Goal: Task Accomplishment & Management: Manage account settings

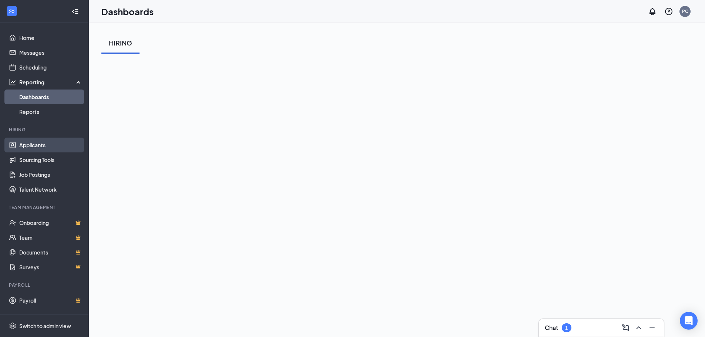
click at [75, 150] on link "Applicants" at bounding box center [50, 145] width 63 height 15
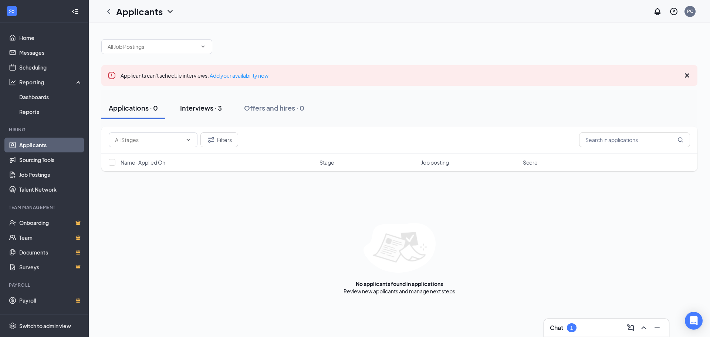
click at [223, 102] on button "Interviews · 3" at bounding box center [201, 108] width 57 height 22
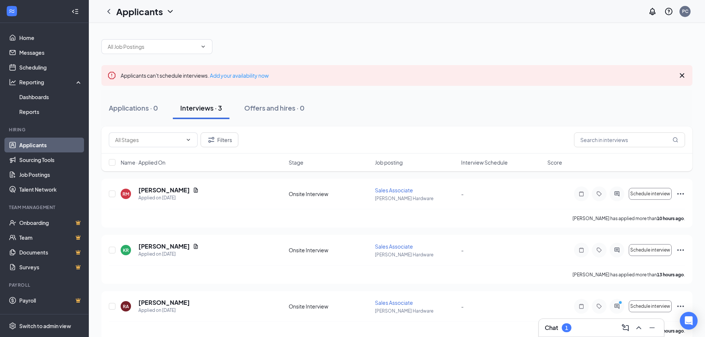
scroll to position [12, 0]
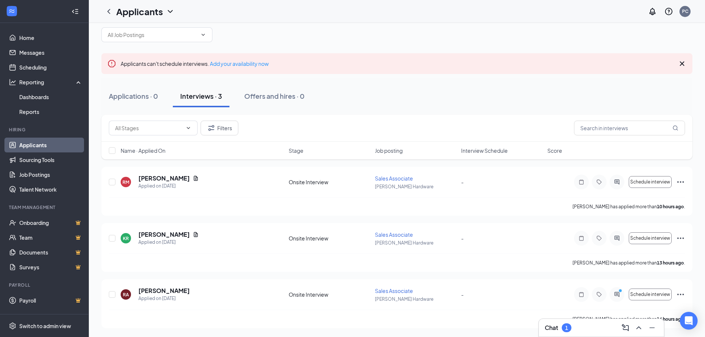
click at [568, 332] on div "Chat 1" at bounding box center [601, 328] width 113 height 12
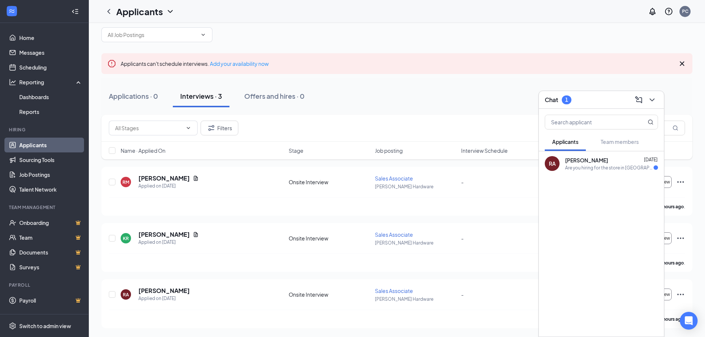
click at [564, 166] on div "RA [PERSON_NAME] [DATE] Are you hiring for the store in [GEOGRAPHIC_DATA] or [G…" at bounding box center [601, 163] width 125 height 24
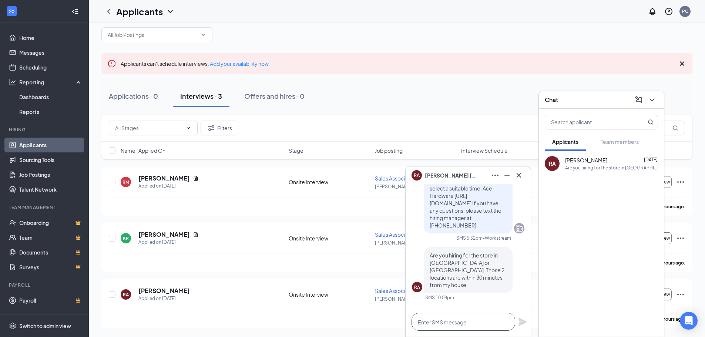
click at [461, 326] on textarea at bounding box center [463, 322] width 104 height 18
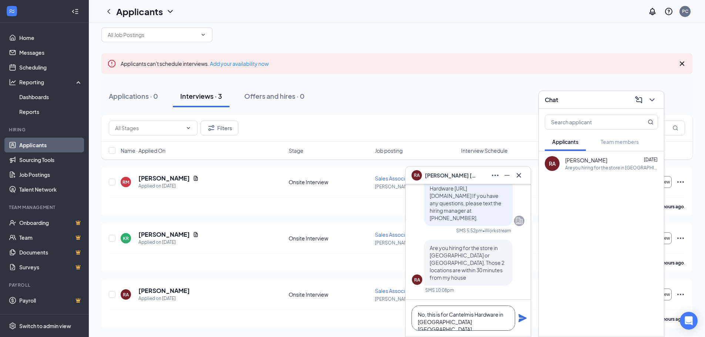
type textarea "No, this is for Cantelmis Hardware in [GEOGRAPHIC_DATA] [GEOGRAPHIC_DATA]"
click at [517, 320] on div "No, this is for Cantelmis Hardware in [GEOGRAPHIC_DATA] [GEOGRAPHIC_DATA]" at bounding box center [468, 318] width 125 height 37
click at [521, 319] on icon "Plane" at bounding box center [522, 318] width 8 height 8
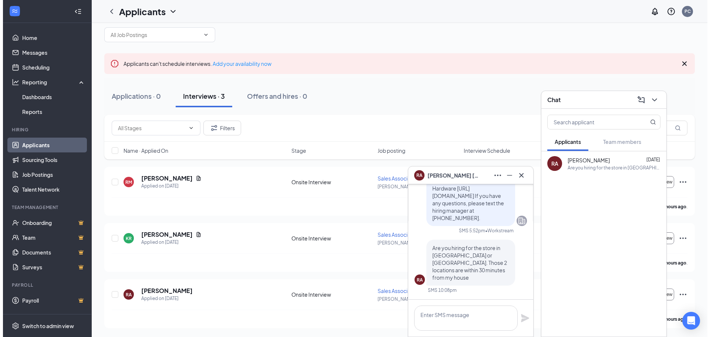
scroll to position [0, 0]
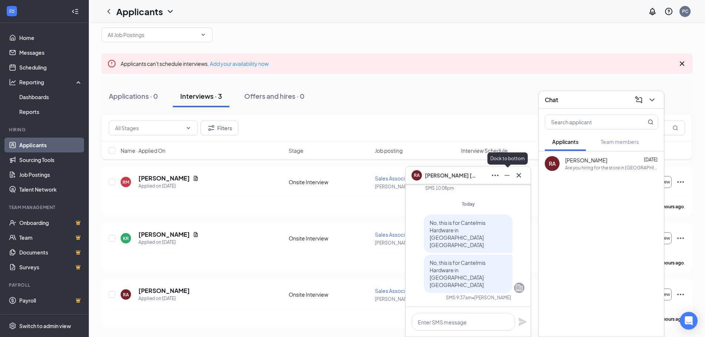
click at [507, 173] on icon "Minimize" at bounding box center [506, 175] width 9 height 9
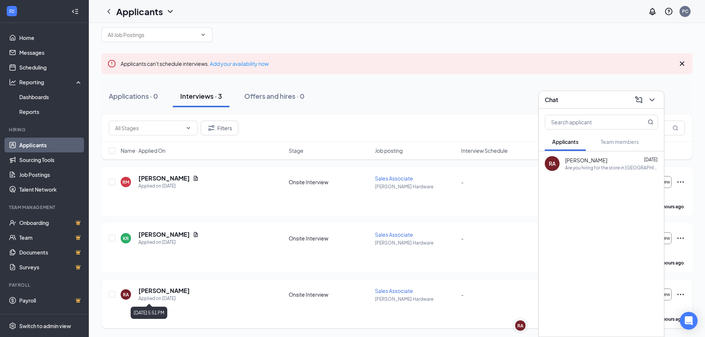
click at [172, 295] on h5 "[PERSON_NAME]" at bounding box center [163, 291] width 51 height 8
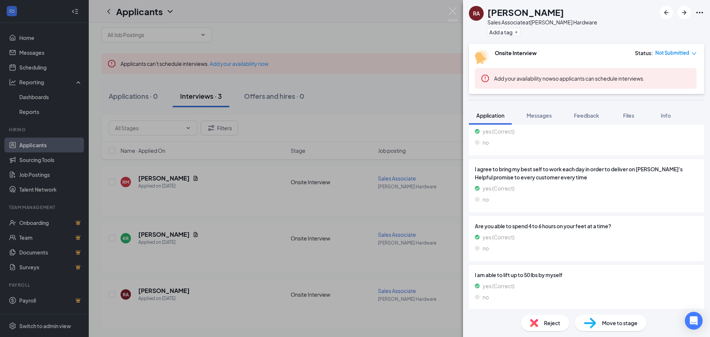
scroll to position [497, 0]
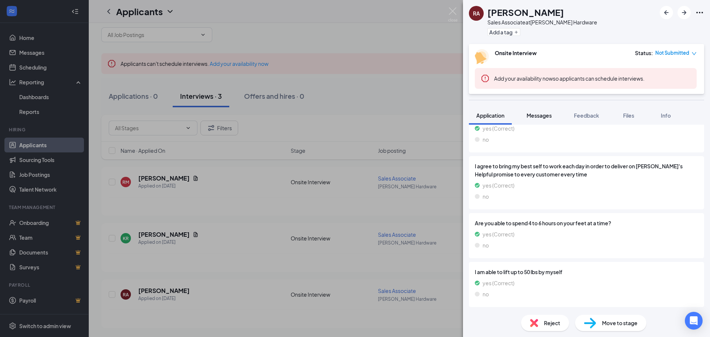
click at [554, 119] on button "Messages" at bounding box center [539, 115] width 40 height 18
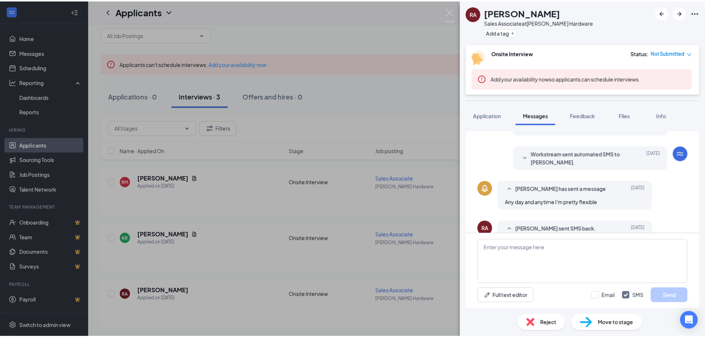
scroll to position [250, 0]
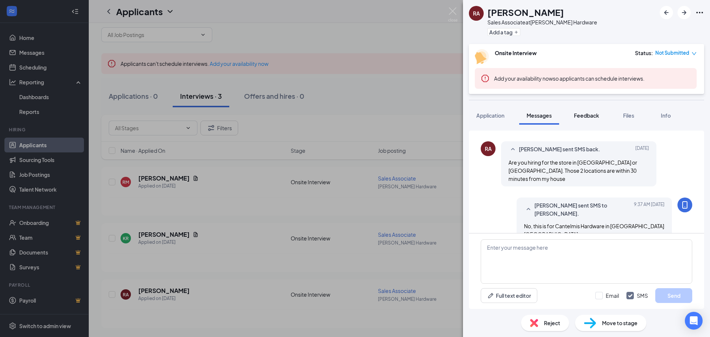
click at [594, 121] on button "Feedback" at bounding box center [587, 115] width 40 height 18
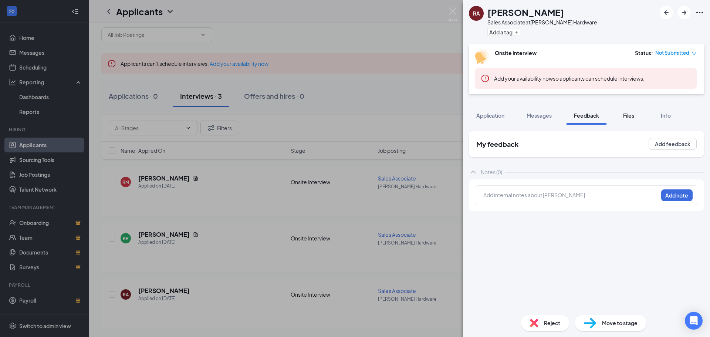
click at [626, 121] on button "Files" at bounding box center [629, 115] width 30 height 18
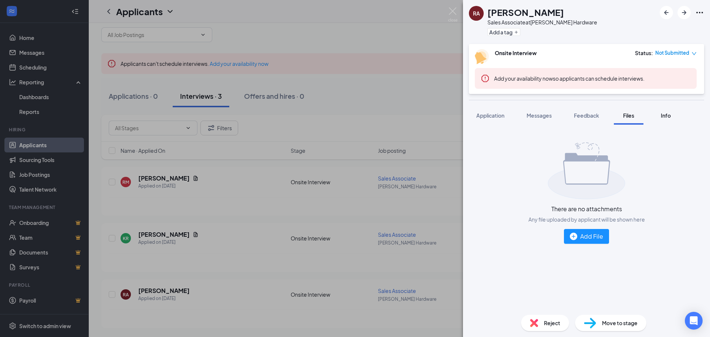
click at [663, 117] on span "Info" at bounding box center [666, 115] width 10 height 7
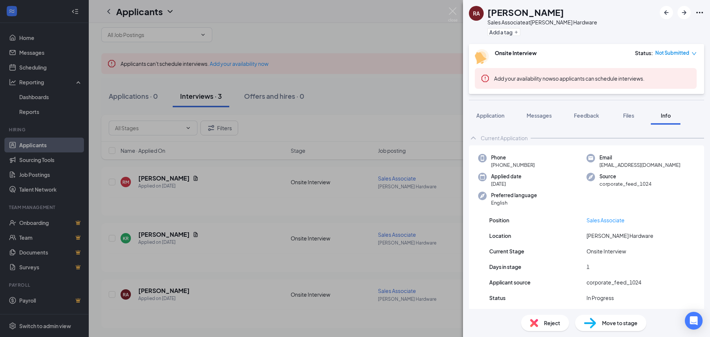
click at [701, 10] on icon "Ellipses" at bounding box center [700, 12] width 9 height 9
click at [450, 38] on div "RA [PERSON_NAME] Sales Associate at [PERSON_NAME] Hardware Add a tag Onsite Int…" at bounding box center [355, 168] width 710 height 337
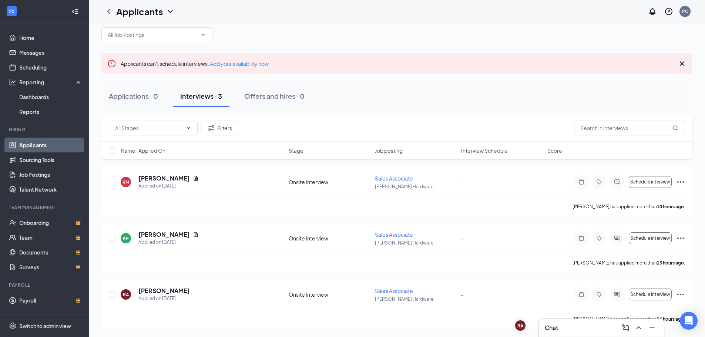
click at [686, 11] on div "PC" at bounding box center [685, 11] width 6 height 6
click at [623, 51] on link "My profile" at bounding box center [648, 50] width 80 height 7
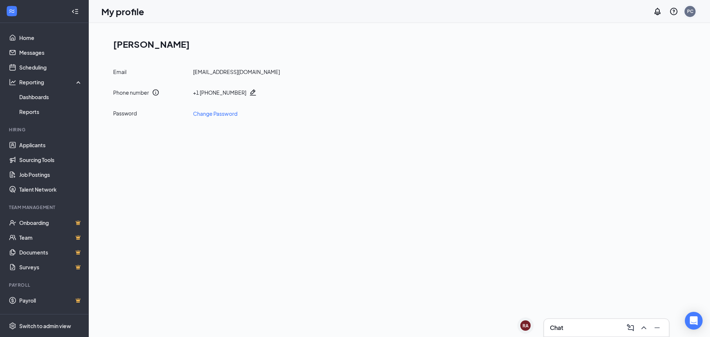
click at [689, 11] on div "PC" at bounding box center [690, 11] width 6 height 6
click at [636, 66] on link "Account settings" at bounding box center [653, 65] width 80 height 7
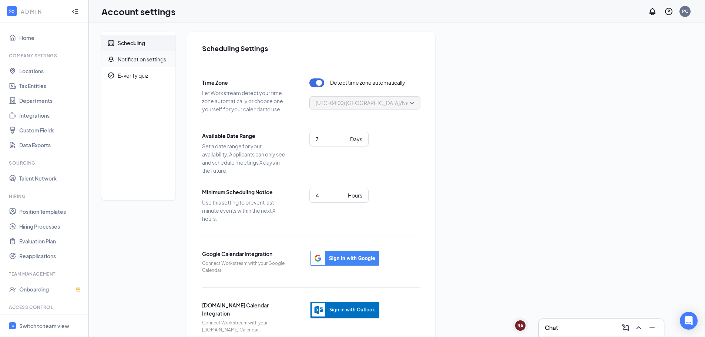
click at [164, 62] on div "Notification settings" at bounding box center [142, 58] width 48 height 7
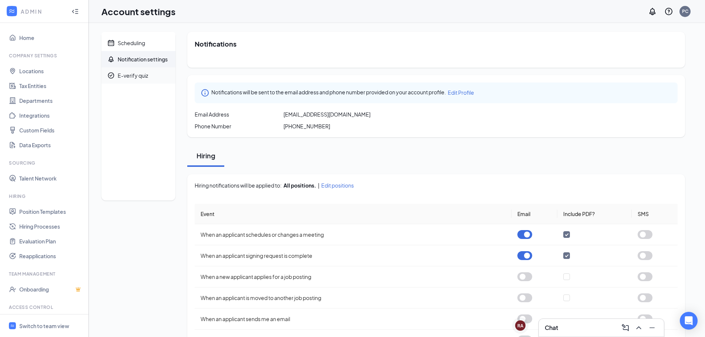
click at [144, 78] on div "E-verify quiz" at bounding box center [133, 75] width 30 height 7
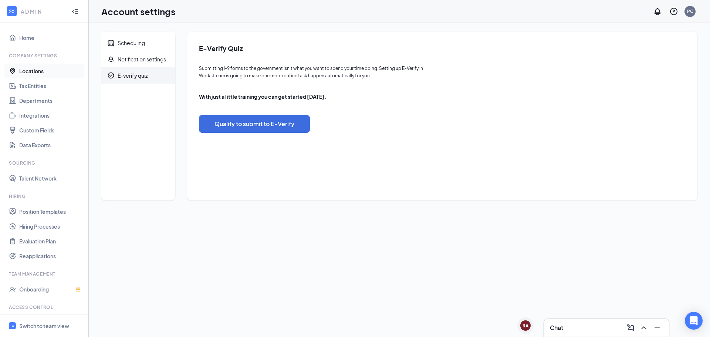
click at [46, 74] on link "Locations" at bounding box center [50, 71] width 63 height 15
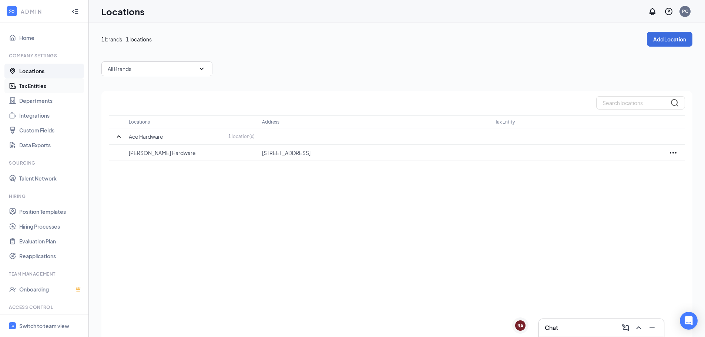
click at [51, 87] on link "Tax Entities" at bounding box center [50, 85] width 63 height 15
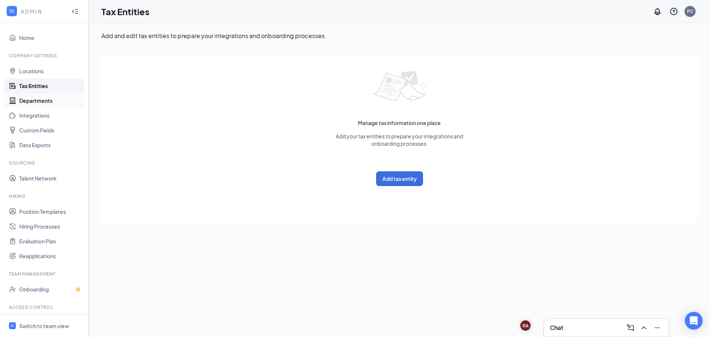
click at [44, 97] on link "Departments" at bounding box center [50, 100] width 63 height 15
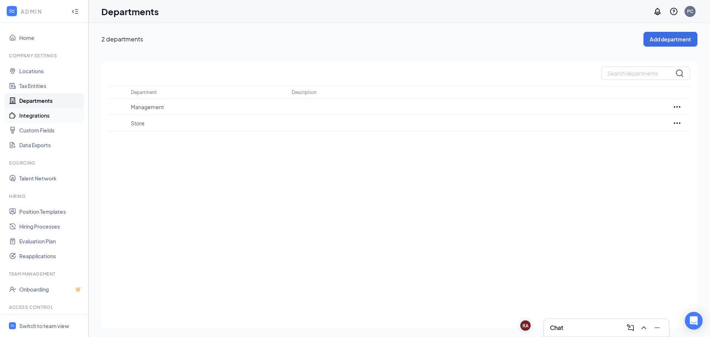
click at [41, 111] on link "Integrations" at bounding box center [50, 115] width 63 height 15
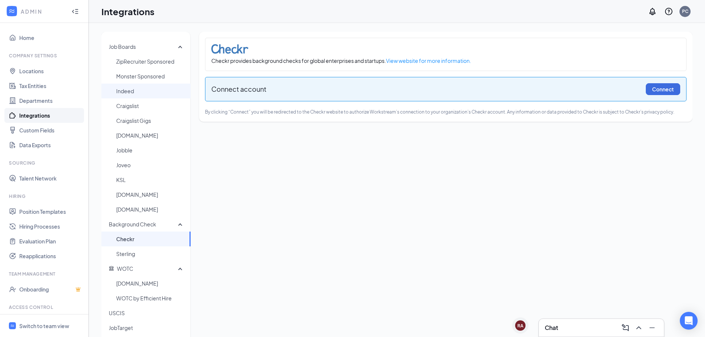
click at [152, 91] on span "Indeed" at bounding box center [150, 91] width 68 height 15
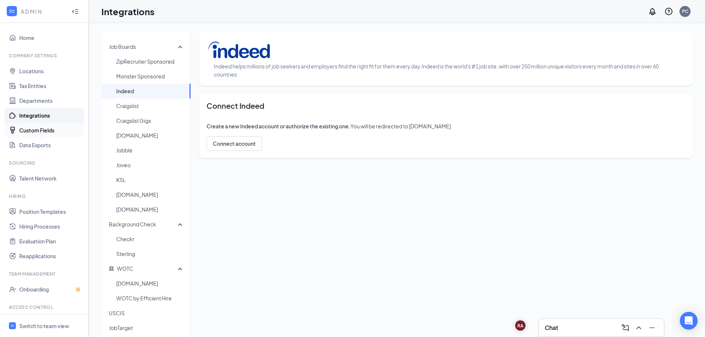
click at [40, 125] on link "Custom Fields" at bounding box center [50, 130] width 63 height 15
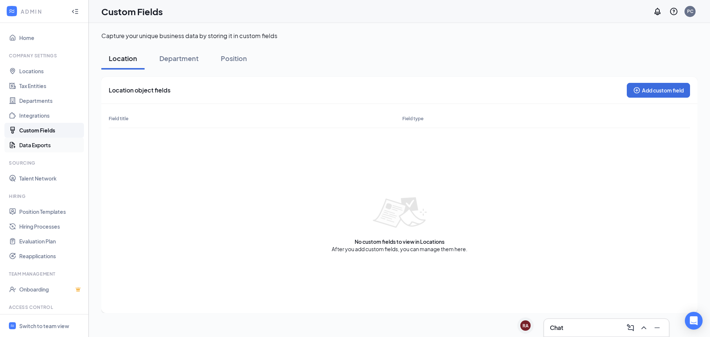
click at [51, 146] on link "Data Exports" at bounding box center [50, 145] width 63 height 15
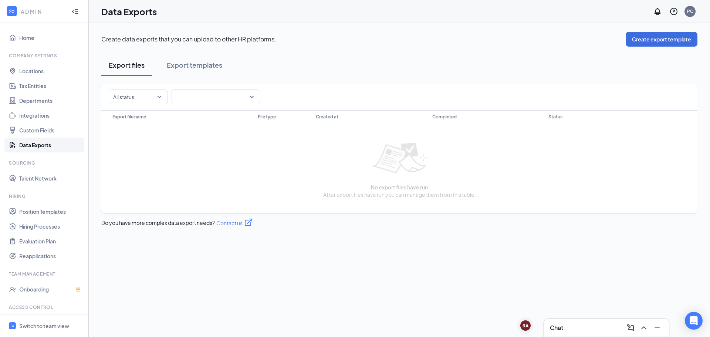
click at [30, 11] on div "ADMIN" at bounding box center [43, 11] width 44 height 7
click at [71, 9] on icon "Collapse" at bounding box center [74, 11] width 7 height 7
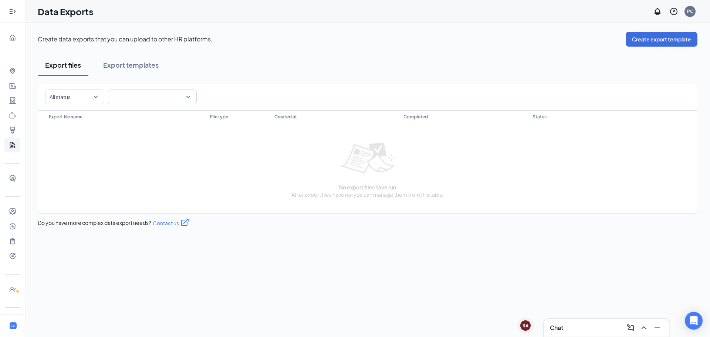
click at [12, 13] on icon "Expand" at bounding box center [12, 11] width 7 height 7
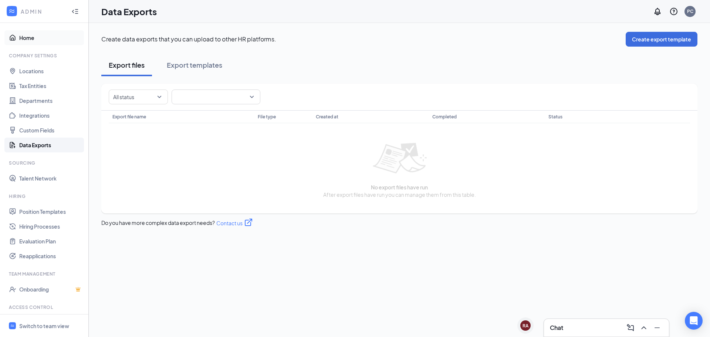
click at [31, 36] on link "Home" at bounding box center [50, 37] width 63 height 15
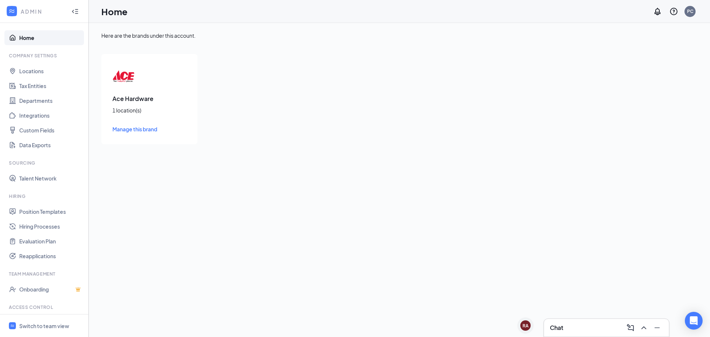
click at [9, 13] on icon "WorkstreamLogo" at bounding box center [11, 10] width 7 height 7
click at [12, 13] on icon "WorkstreamLogo" at bounding box center [11, 10] width 7 height 7
click at [23, 13] on div "ADMIN" at bounding box center [43, 11] width 44 height 7
click at [68, 16] on div at bounding box center [75, 11] width 15 height 15
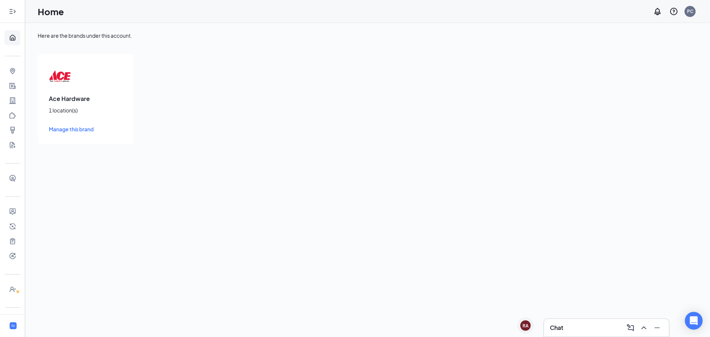
click at [9, 14] on icon "Expand" at bounding box center [12, 11] width 7 height 7
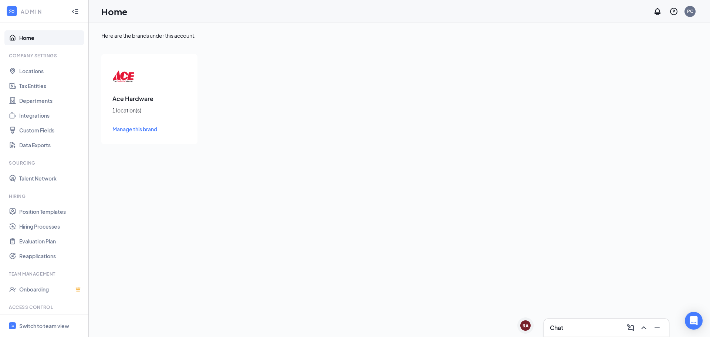
click at [32, 42] on link "Home" at bounding box center [50, 37] width 63 height 15
click at [26, 38] on link "Home" at bounding box center [50, 37] width 63 height 15
click at [147, 128] on span "Manage this brand" at bounding box center [134, 129] width 45 height 7
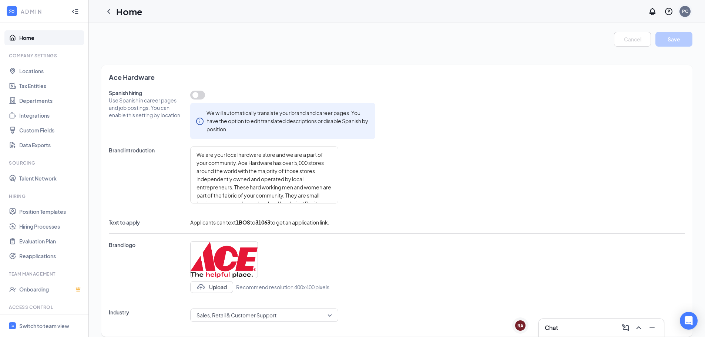
click at [687, 16] on div "PC" at bounding box center [684, 11] width 11 height 11
click at [685, 13] on div "PC" at bounding box center [685, 11] width 6 height 6
click at [632, 31] on div "[PERSON_NAME] Hardware" at bounding box center [647, 32] width 89 height 15
click at [624, 50] on link "My profile" at bounding box center [648, 50] width 80 height 7
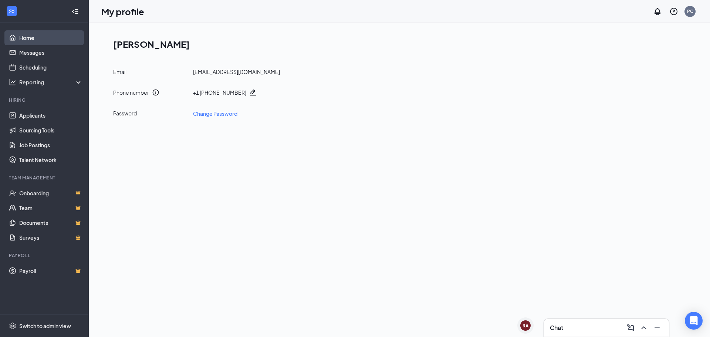
click at [33, 40] on link "Home" at bounding box center [50, 37] width 63 height 15
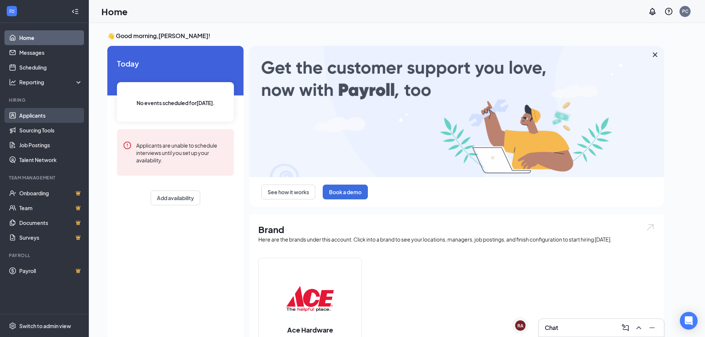
click at [44, 113] on link "Applicants" at bounding box center [50, 115] width 63 height 15
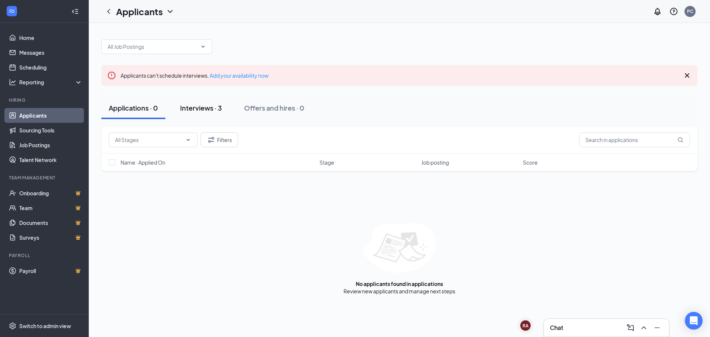
drag, startPoint x: 188, startPoint y: 110, endPoint x: 199, endPoint y: 108, distance: 10.5
click at [189, 110] on div "Interviews · 3" at bounding box center [201, 107] width 42 height 9
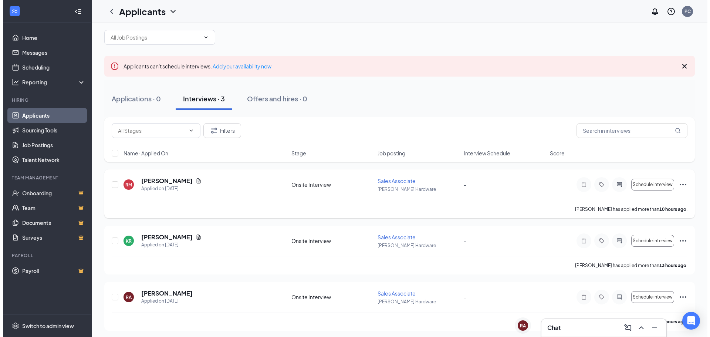
scroll to position [12, 0]
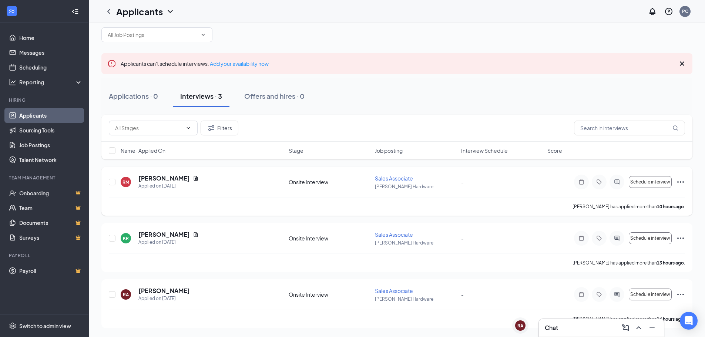
click at [238, 185] on div "RM [PERSON_NAME] Applied on [DATE]" at bounding box center [203, 182] width 164 height 16
click at [156, 174] on div "RM [PERSON_NAME] Applied on [DATE] Onsite Interview Sales Associate [PERSON_NAM…" at bounding box center [396, 191] width 591 height 49
click at [157, 179] on h5 "[PERSON_NAME]" at bounding box center [163, 178] width 51 height 8
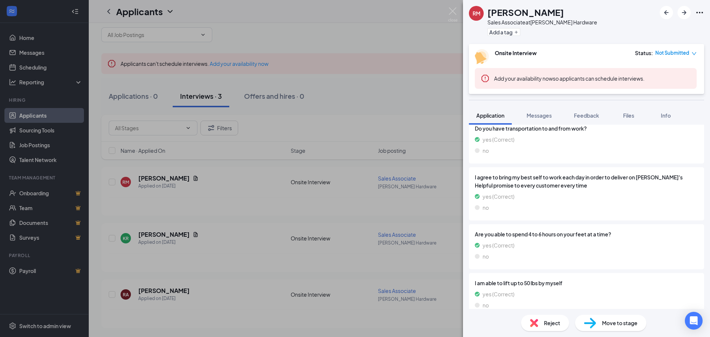
scroll to position [529, 0]
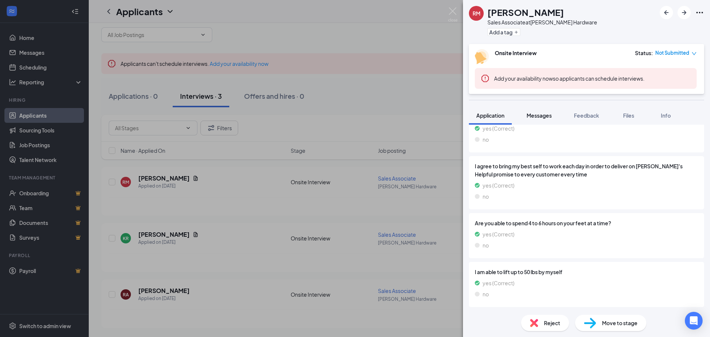
click at [536, 116] on span "Messages" at bounding box center [539, 115] width 25 height 7
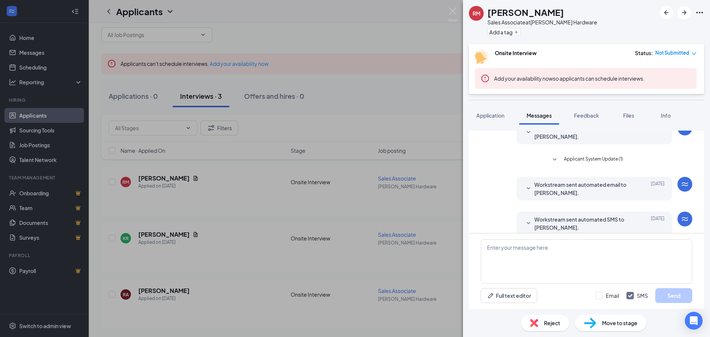
scroll to position [114, 0]
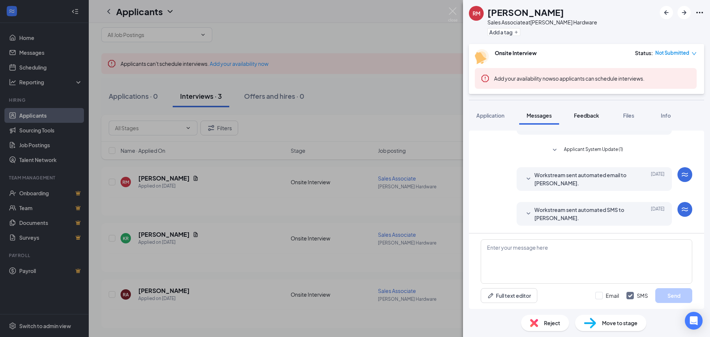
click at [591, 118] on span "Feedback" at bounding box center [586, 115] width 25 height 7
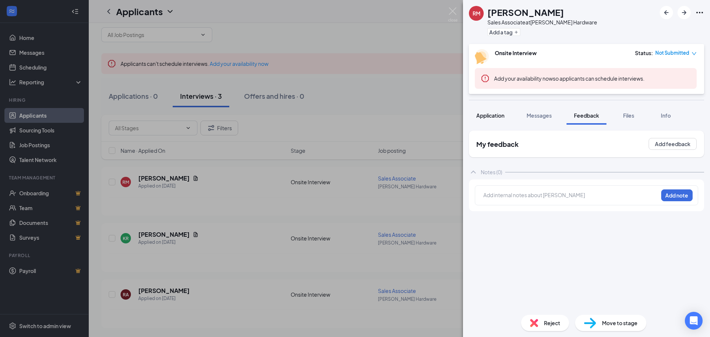
click at [492, 114] on span "Application" at bounding box center [491, 115] width 28 height 7
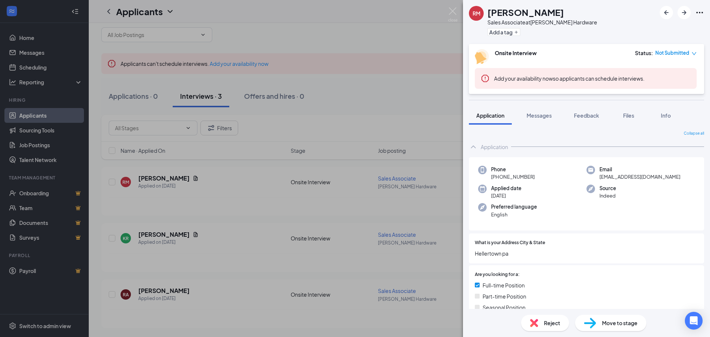
click at [603, 331] on div "Reject Move to stage" at bounding box center [586, 323] width 247 height 28
click at [604, 325] on span "Move to stage" at bounding box center [620, 323] width 36 height 8
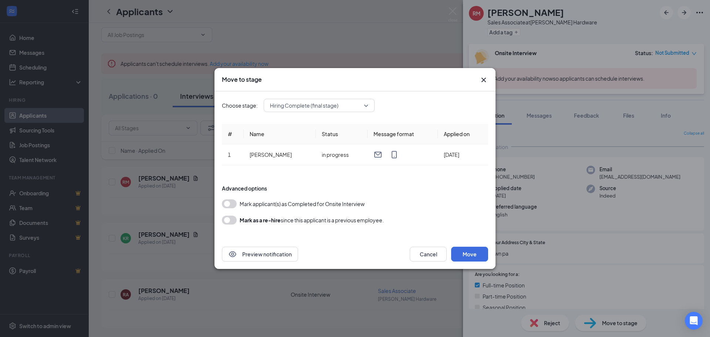
click at [332, 107] on span "Hiring Complete (final stage)" at bounding box center [304, 105] width 68 height 11
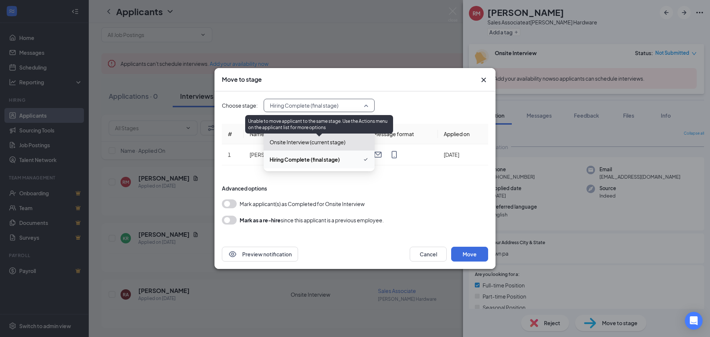
click at [347, 143] on span "Onsite Interview (current stage)" at bounding box center [319, 142] width 99 height 8
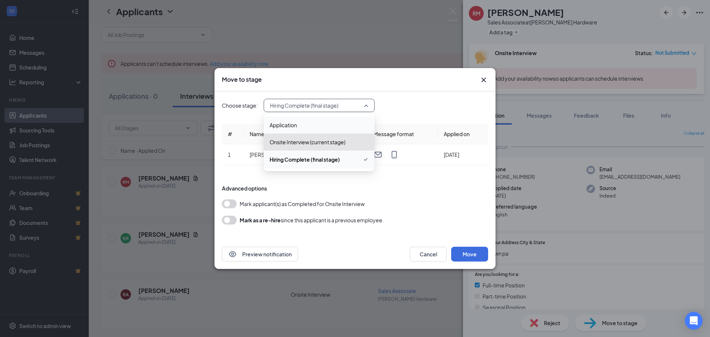
click at [483, 83] on icon "Cross" at bounding box center [483, 79] width 9 height 9
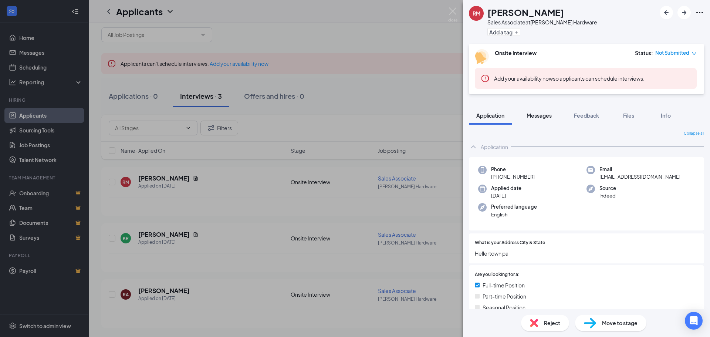
click at [539, 112] on span "Messages" at bounding box center [539, 115] width 25 height 7
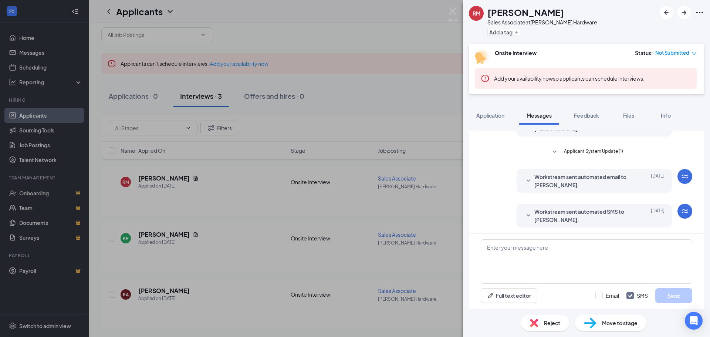
scroll to position [114, 0]
click at [582, 108] on button "Feedback" at bounding box center [587, 115] width 40 height 18
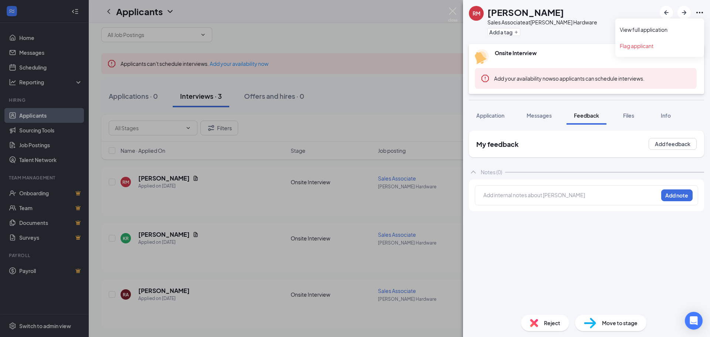
click at [702, 13] on icon "Ellipses" at bounding box center [700, 12] width 9 height 9
click at [447, 13] on div "RM [PERSON_NAME] Sales Associate at [PERSON_NAME] Hardware Add a tag Onsite Int…" at bounding box center [355, 168] width 710 height 337
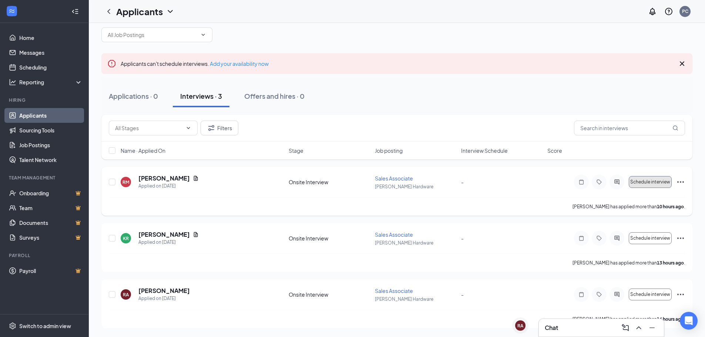
click at [643, 180] on span "Schedule interview" at bounding box center [650, 181] width 40 height 5
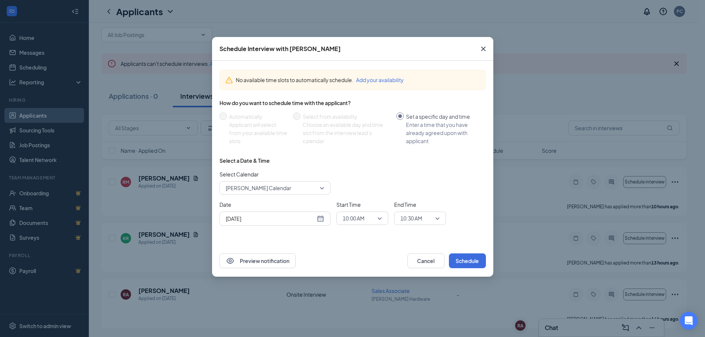
click at [276, 224] on div "[DATE]" at bounding box center [274, 219] width 111 height 14
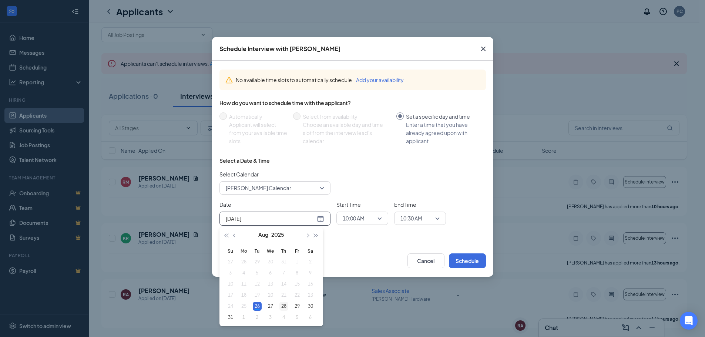
type input "[DATE]"
click at [279, 307] on div "28" at bounding box center [283, 306] width 9 height 9
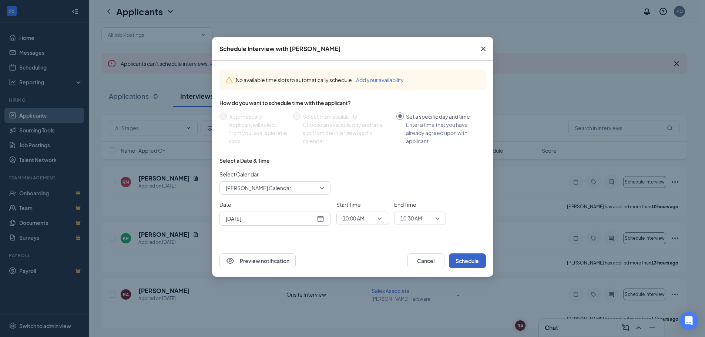
click at [463, 258] on button "Schedule" at bounding box center [467, 260] width 37 height 15
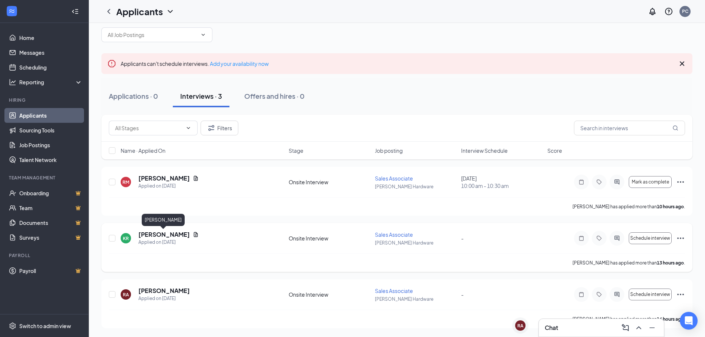
click at [166, 234] on h5 "[PERSON_NAME]" at bounding box center [163, 234] width 51 height 8
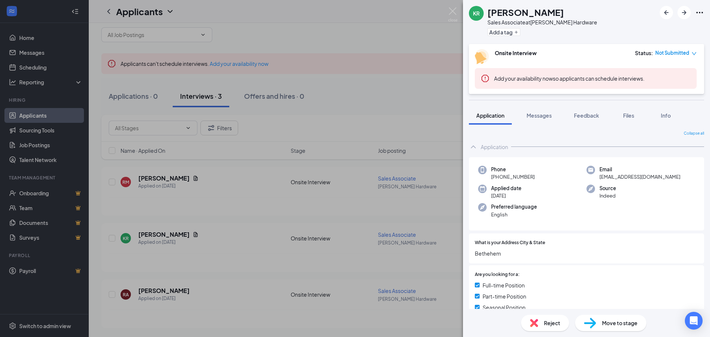
click at [425, 98] on div "KR [PERSON_NAME] Sales Associate at [PERSON_NAME] Hardware Add a tag Onsite Int…" at bounding box center [355, 168] width 710 height 337
